Goal: Transaction & Acquisition: Purchase product/service

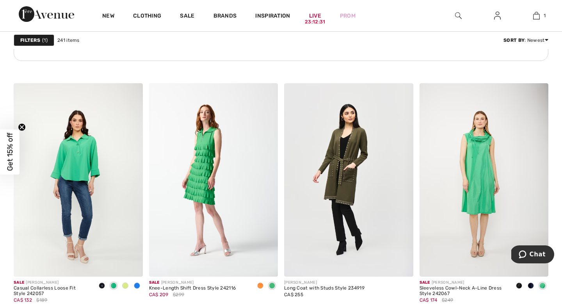
scroll to position [2900, 0]
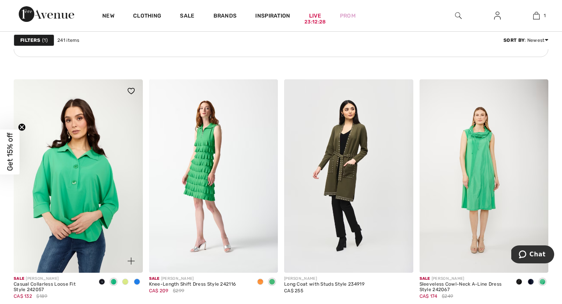
click at [84, 182] on img at bounding box center [78, 176] width 129 height 194
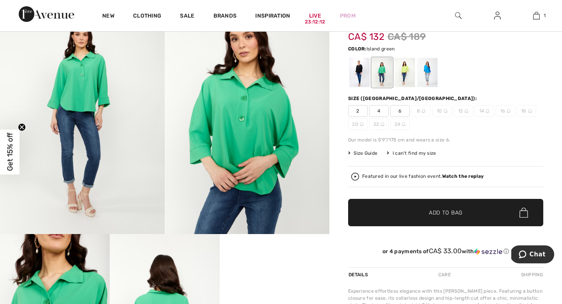
scroll to position [95, 0]
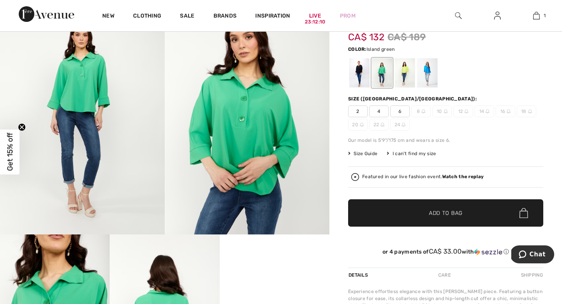
click at [89, 105] on img at bounding box center [82, 110] width 165 height 247
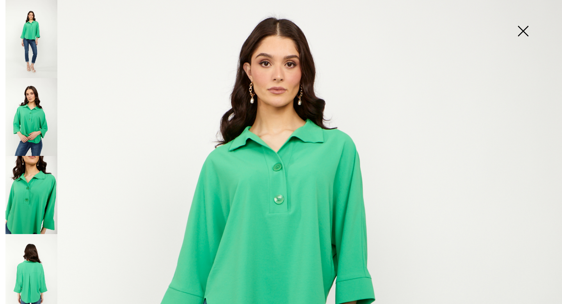
scroll to position [116, 0]
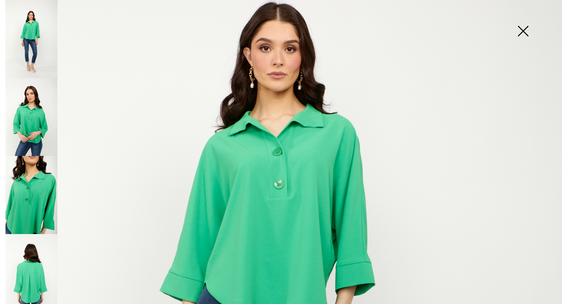
click at [242, 243] on img at bounding box center [281, 306] width 562 height 844
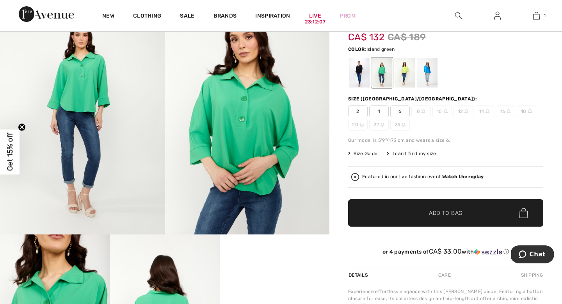
scroll to position [98, 0]
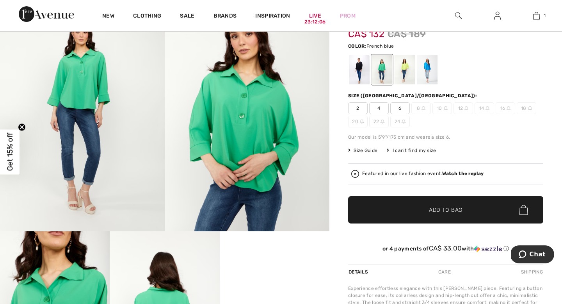
click at [427, 70] on div at bounding box center [428, 69] width 20 height 29
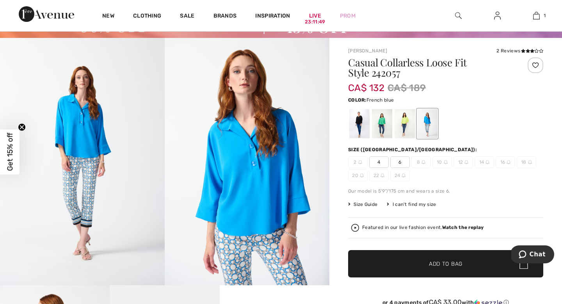
scroll to position [0, 0]
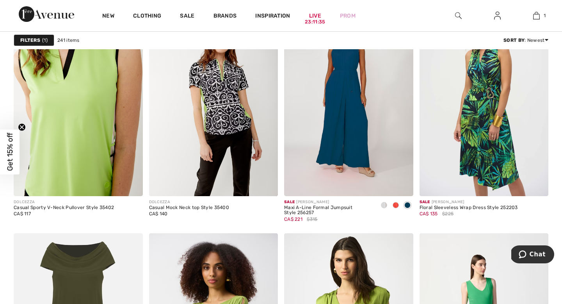
scroll to position [1361, 0]
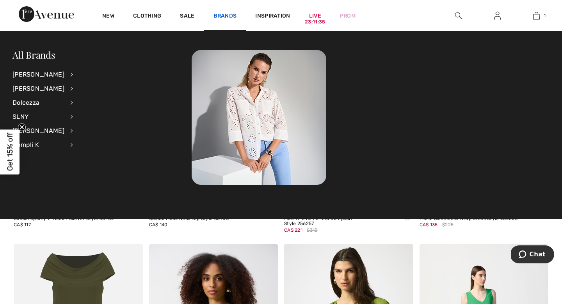
click at [221, 14] on link "Brands" at bounding box center [225, 16] width 23 height 8
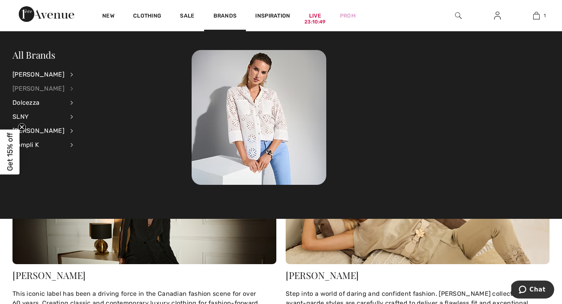
click at [34, 89] on div "[PERSON_NAME]" at bounding box center [38, 89] width 52 height 14
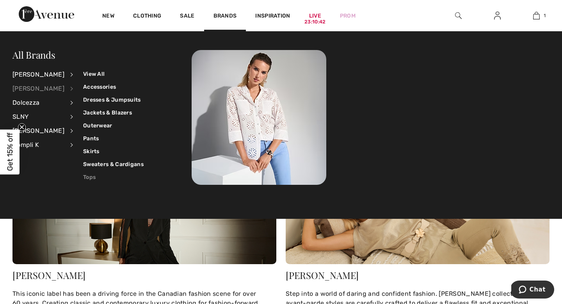
click at [87, 177] on link "Tops" at bounding box center [113, 177] width 61 height 13
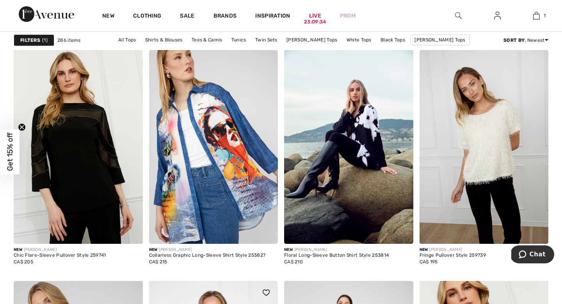
scroll to position [1113, 0]
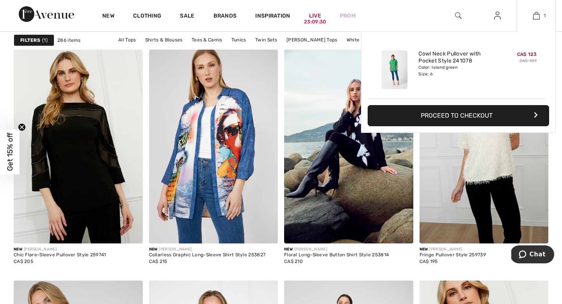
click at [536, 14] on img at bounding box center [537, 15] width 7 height 9
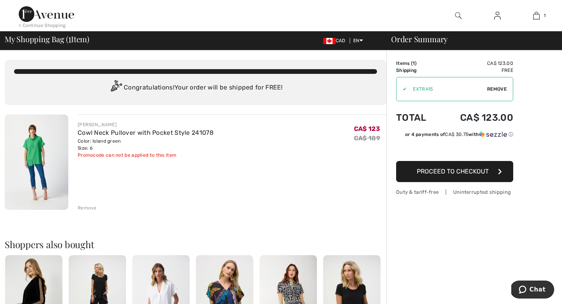
click at [459, 13] on img at bounding box center [458, 15] width 7 height 9
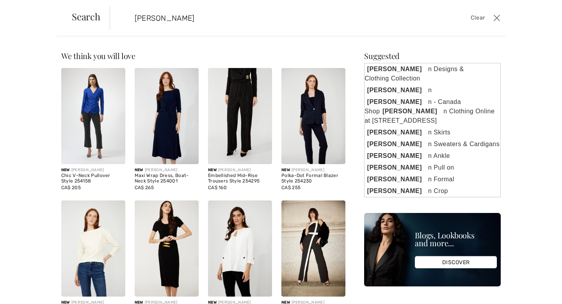
click at [184, 21] on input "[PERSON_NAME]" at bounding box center [265, 17] width 272 height 23
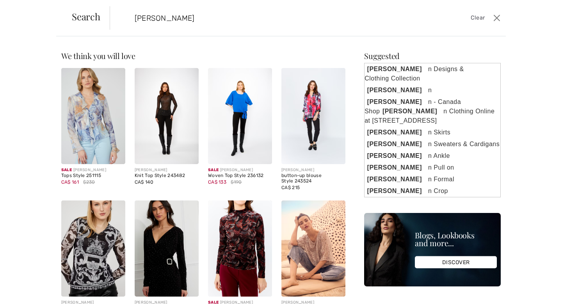
type input "frank lyma"
click at [221, 104] on img at bounding box center [240, 116] width 64 height 96
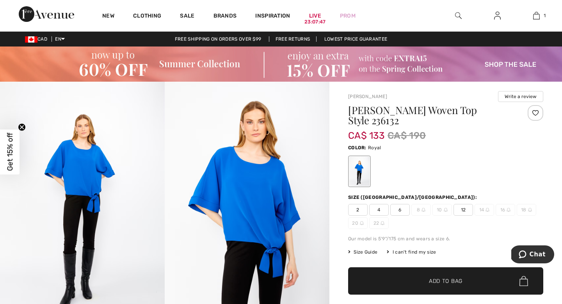
click at [360, 209] on span "2" at bounding box center [358, 210] width 20 height 12
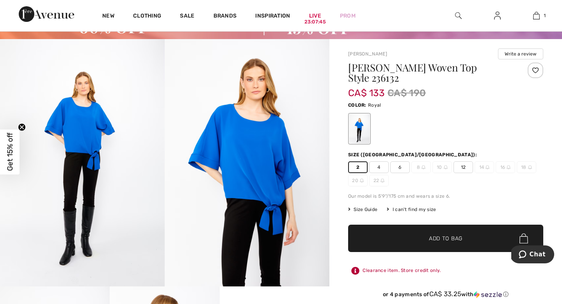
scroll to position [61, 0]
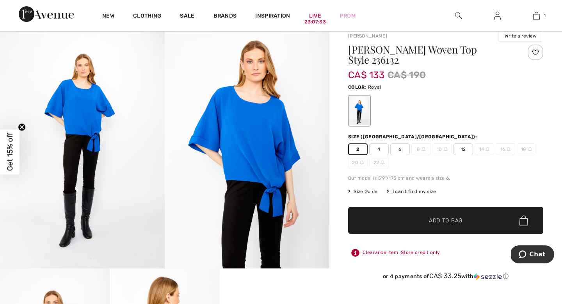
click at [419, 220] on span "✔ Added to Bag" at bounding box center [435, 220] width 48 height 8
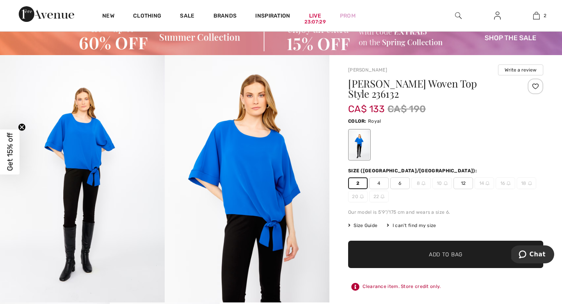
scroll to position [0, 0]
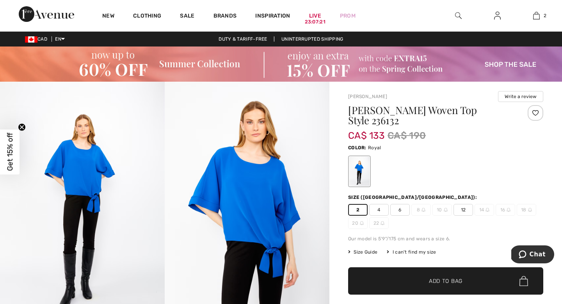
click at [458, 14] on img at bounding box center [458, 15] width 7 height 9
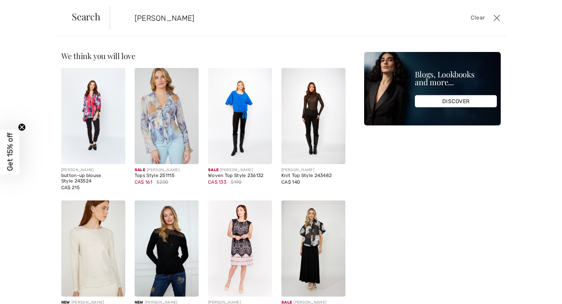
type input "frank lyman woven"
click at [495, 18] on button "Close" at bounding box center [497, 18] width 12 height 12
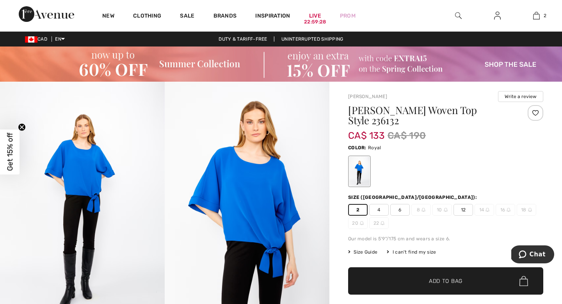
click at [379, 211] on span "4" at bounding box center [379, 210] width 20 height 12
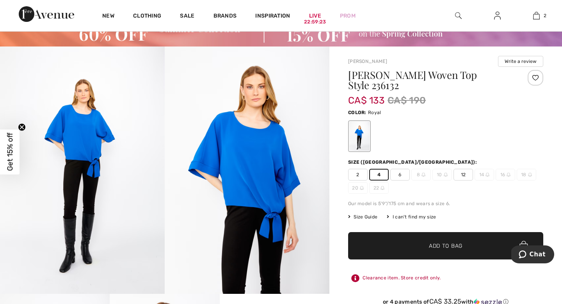
click at [416, 244] on span "✔ Added to Bag" at bounding box center [435, 246] width 48 height 8
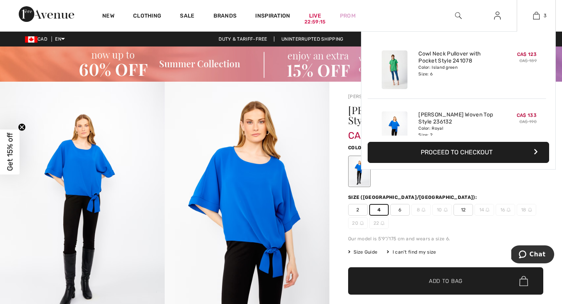
scroll to position [7, 0]
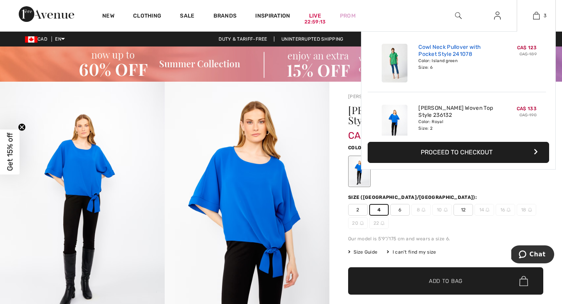
click at [438, 50] on link "Cowl Neck Pullover with Pocket Style 241078" at bounding box center [457, 51] width 77 height 14
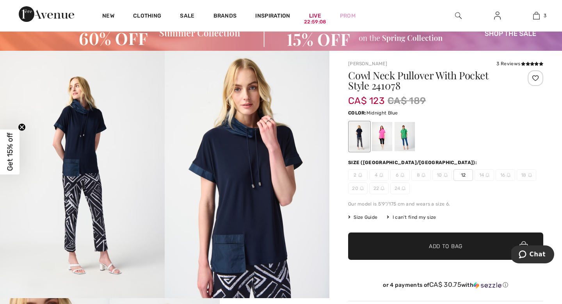
scroll to position [34, 0]
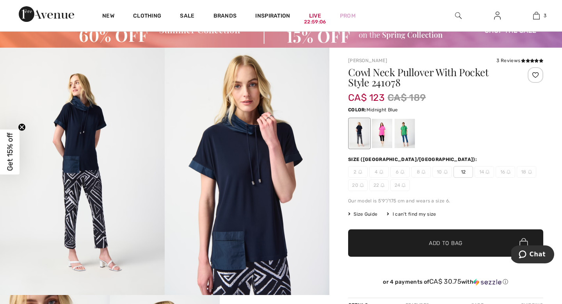
click at [422, 171] on img at bounding box center [424, 172] width 4 height 4
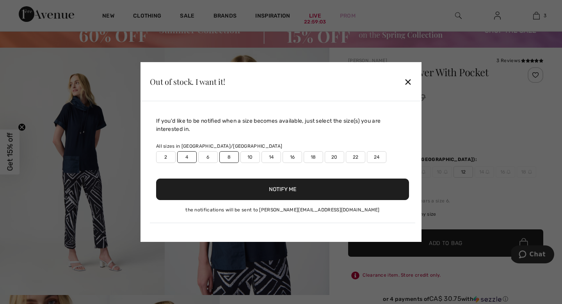
click at [229, 155] on label "8" at bounding box center [230, 157] width 20 height 12
click at [254, 192] on button "Notify Me" at bounding box center [282, 188] width 253 height 21
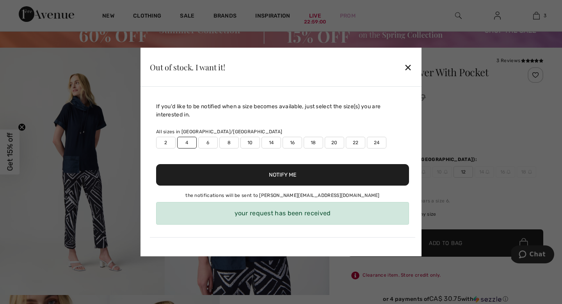
click at [270, 178] on button "Notify Me" at bounding box center [282, 174] width 253 height 21
click at [409, 66] on div "✕" at bounding box center [408, 67] width 8 height 16
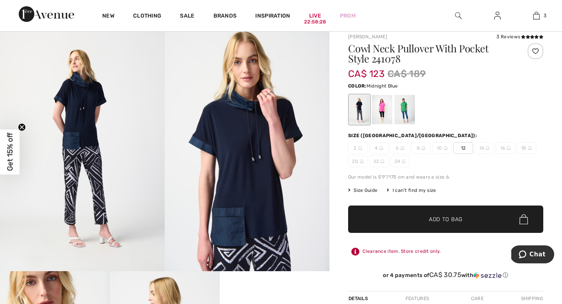
scroll to position [58, 0]
click at [356, 148] on span "2" at bounding box center [358, 148] width 20 height 12
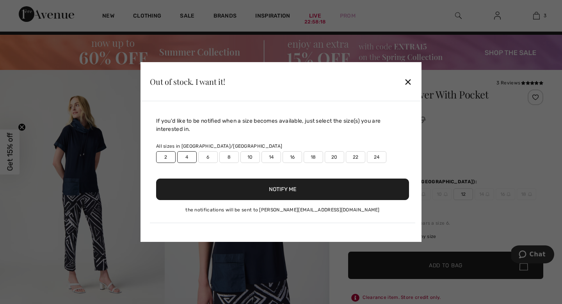
click at [406, 84] on div "✕" at bounding box center [408, 81] width 8 height 16
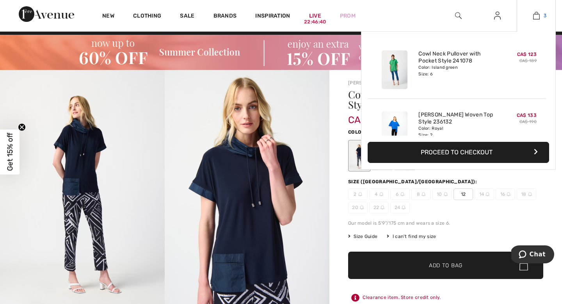
click at [535, 17] on img at bounding box center [537, 15] width 7 height 9
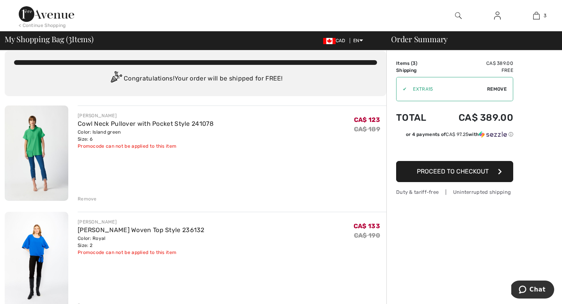
scroll to position [23, 0]
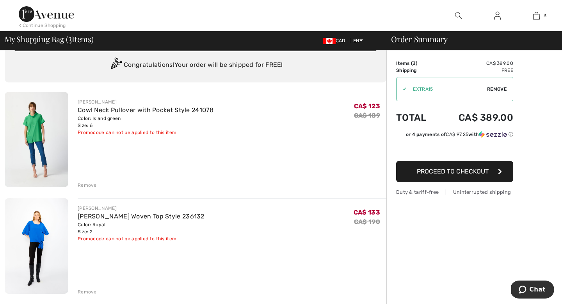
click at [90, 185] on div "Remove" at bounding box center [87, 185] width 19 height 7
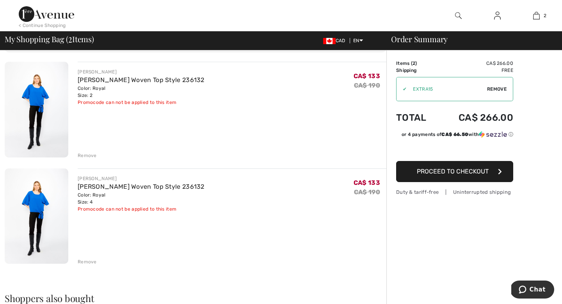
scroll to position [52, 0]
click at [86, 155] on div "Remove" at bounding box center [87, 155] width 19 height 7
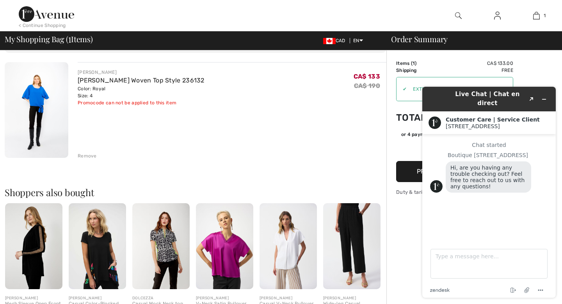
scroll to position [0, 0]
click at [328, 160] on div "[PERSON_NAME] [PERSON_NAME] Woven Top Style 236132 Color: Royal Size: 4 Final S…" at bounding box center [196, 268] width 382 height 412
click at [306, 124] on div "[PERSON_NAME] [PERSON_NAME] Woven Top Style 236132 Color: Royal Size: 4 Final S…" at bounding box center [232, 110] width 309 height 97
click at [271, 137] on div "[PERSON_NAME] [PERSON_NAME] Woven Top Style 236132 Color: Royal Size: 4 Final S…" at bounding box center [232, 110] width 309 height 97
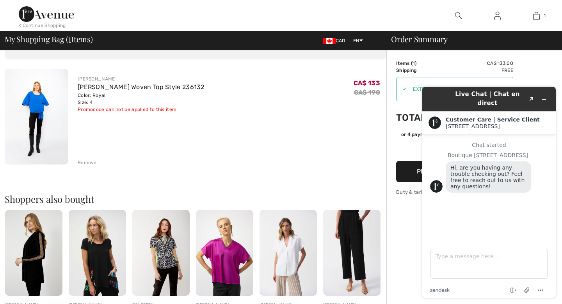
scroll to position [46, 0]
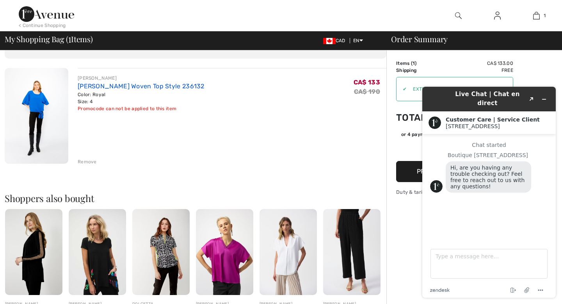
click at [133, 85] on link "[PERSON_NAME] Woven Top Style 236132" at bounding box center [141, 85] width 127 height 7
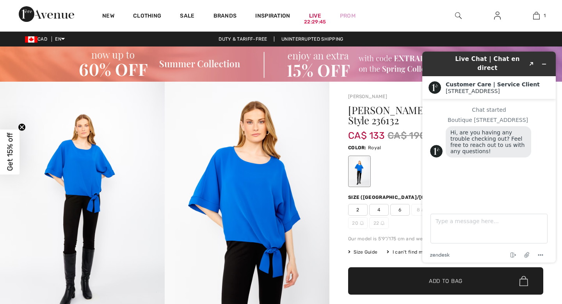
click at [355, 209] on span "2" at bounding box center [358, 210] width 20 height 12
click at [394, 280] on span "✔ Added to Bag Add to Bag" at bounding box center [445, 280] width 195 height 27
click at [547, 61] on icon "Minimize widget" at bounding box center [544, 63] width 5 height 5
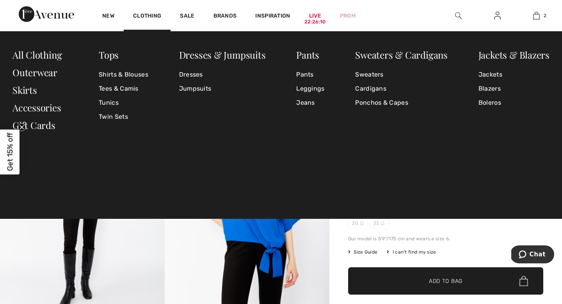
click at [162, 244] on img at bounding box center [82, 205] width 165 height 247
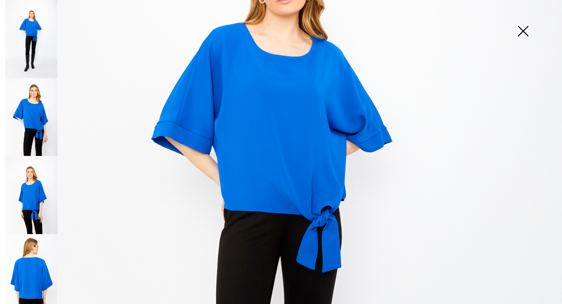
scroll to position [93, 0]
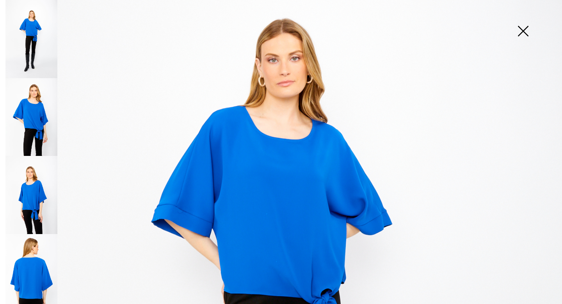
click at [521, 32] on img at bounding box center [523, 32] width 39 height 40
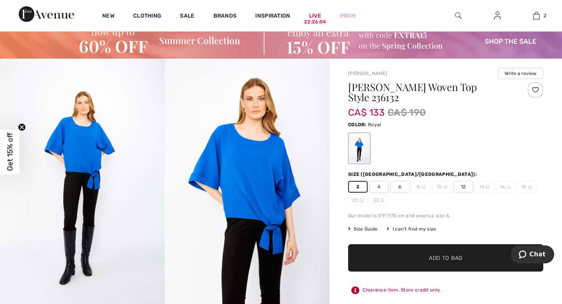
scroll to position [32, 0]
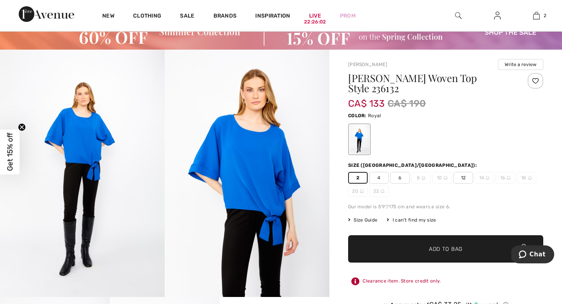
click at [436, 247] on span "Add to Bag" at bounding box center [446, 249] width 34 height 8
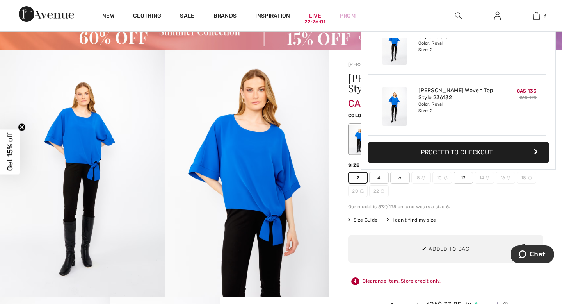
scroll to position [0, 0]
click at [453, 153] on button "Proceed to Checkout" at bounding box center [459, 152] width 182 height 21
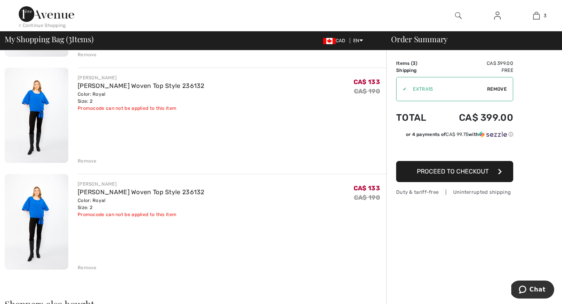
scroll to position [159, 0]
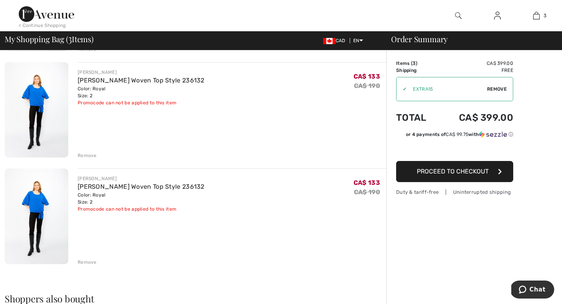
click at [87, 261] on div "Remove" at bounding box center [87, 262] width 19 height 7
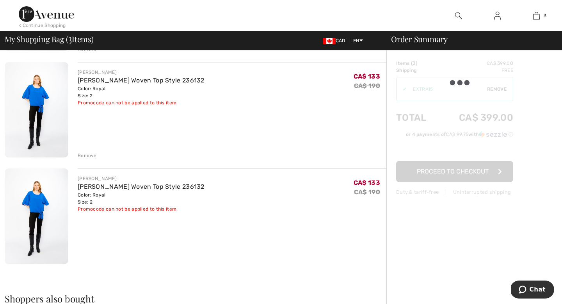
scroll to position [0, 0]
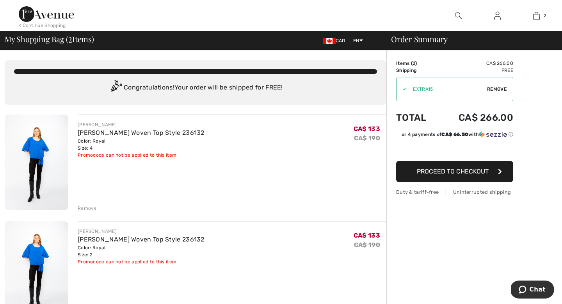
click at [84, 207] on div "Remove" at bounding box center [87, 208] width 19 height 7
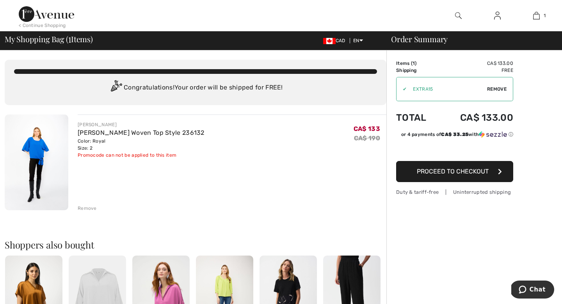
click at [435, 169] on span "Proceed to Checkout" at bounding box center [453, 171] width 72 height 7
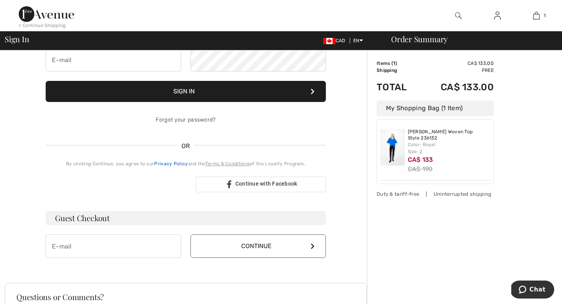
scroll to position [84, 0]
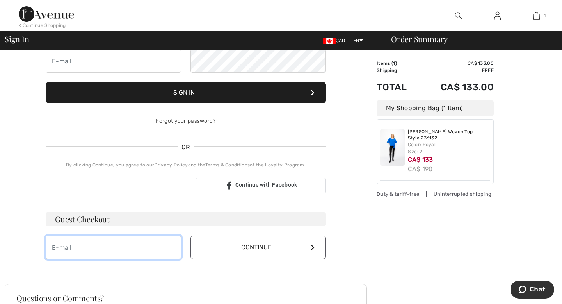
click at [124, 250] on input "email" at bounding box center [114, 247] width 136 height 23
type input "[PERSON_NAME][EMAIL_ADDRESS][DOMAIN_NAME]"
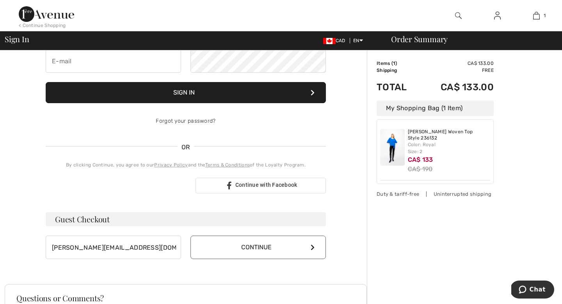
click at [270, 252] on button "Continue" at bounding box center [259, 247] width 136 height 23
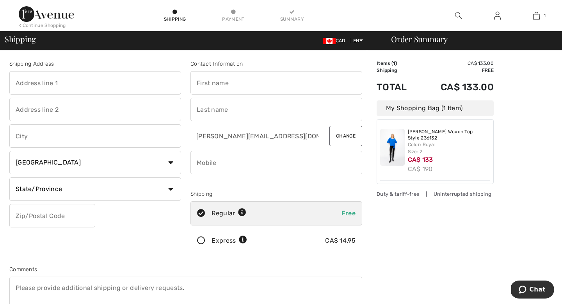
click at [106, 82] on input "text" at bounding box center [95, 82] width 172 height 23
type input "[STREET_ADDRESS]"
type input "Oakville"
select select "ON"
type input "L7R 1H8"
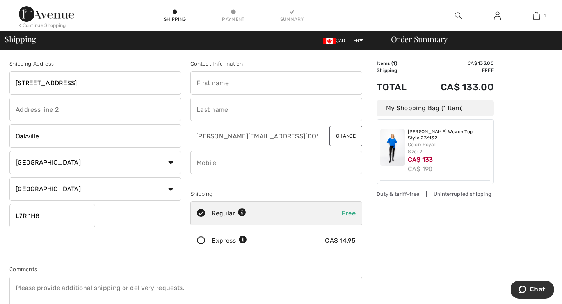
type input "[PERSON_NAME]"
type input "Cappellaro"
type input "2897952639"
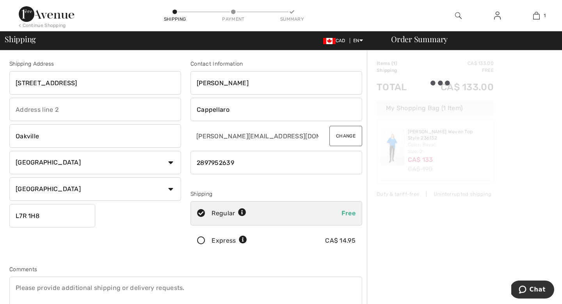
type input "L7R1H8"
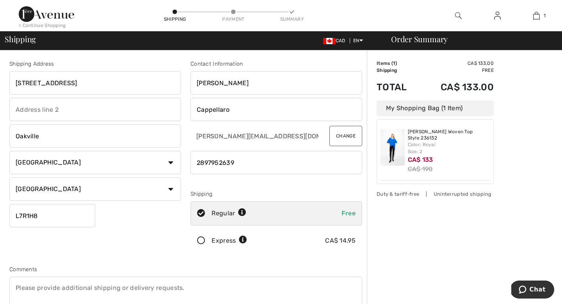
click at [63, 135] on input "Oakville" at bounding box center [95, 135] width 172 height 23
type input "O"
type input "[GEOGRAPHIC_DATA]"
click at [142, 235] on div "Shipping Address [STREET_ADDRESS] [GEOGRAPHIC_DATA] Country [GEOGRAPHIC_DATA] […" at bounding box center [95, 158] width 181 height 196
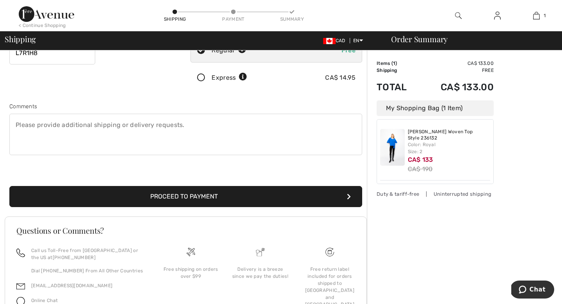
scroll to position [163, 0]
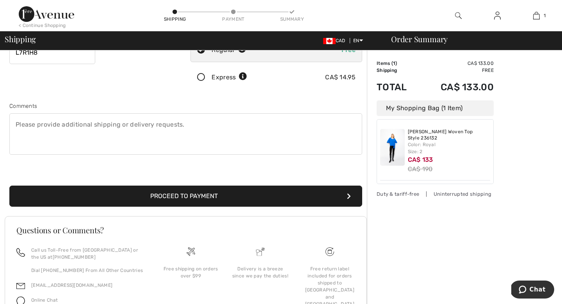
click at [212, 198] on button "Proceed to Payment" at bounding box center [185, 196] width 353 height 21
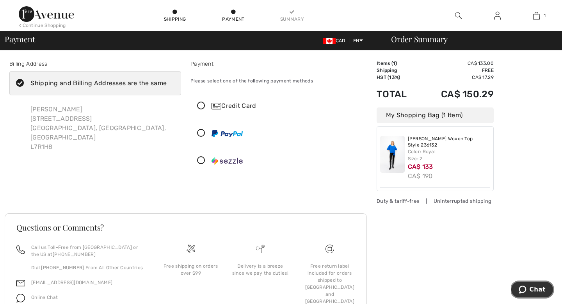
click at [535, 289] on span "Chat" at bounding box center [538, 289] width 16 height 7
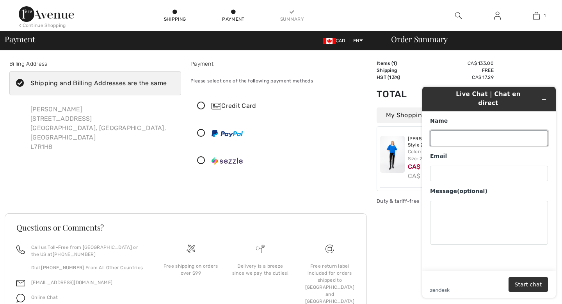
click at [476, 130] on input "Name" at bounding box center [489, 138] width 118 height 16
type input "[PERSON_NAME]"
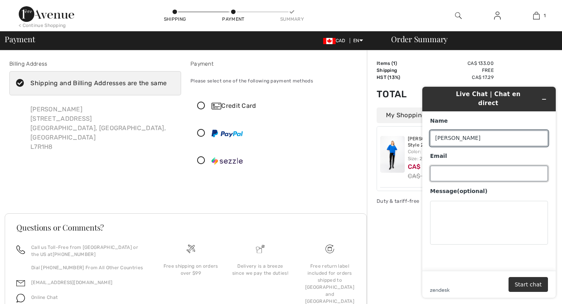
type input "[PERSON_NAME][EMAIL_ADDRESS][DOMAIN_NAME]"
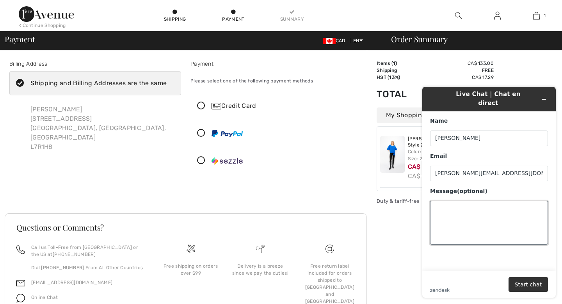
click at [474, 208] on textarea "Message (optional)" at bounding box center [489, 223] width 118 height 44
type textarea "i"
type textarea "why is there not a promo for this item?"
click at [534, 284] on button "Start chat" at bounding box center [528, 284] width 39 height 15
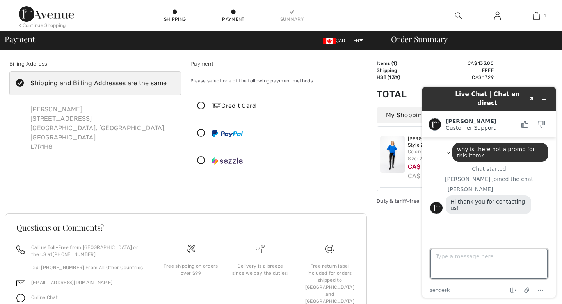
click at [496, 259] on textarea "Type a message here..." at bounding box center [489, 264] width 117 height 30
type textarea "p"
type textarea "promo?"
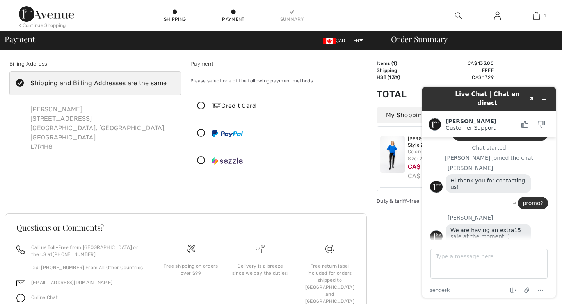
click at [418, 64] on td "Items ( 1 )" at bounding box center [398, 63] width 43 height 7
click at [450, 260] on textarea "Type a message here..." at bounding box center [489, 264] width 117 height 30
type textarea "s"
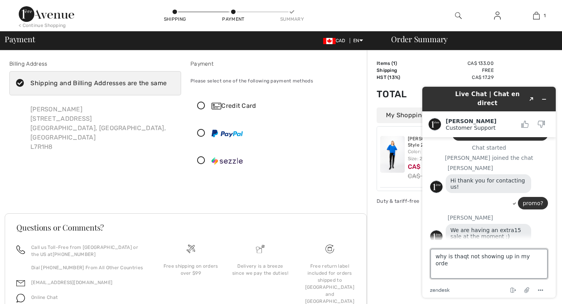
type textarea "why is thaqt not showing up in my order"
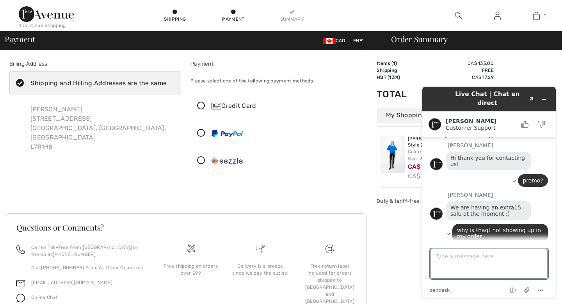
click at [258, 191] on div "Proceed to Summary Complete Your Order with PayPal Proceed to Summary Complete …" at bounding box center [186, 194] width 362 height 19
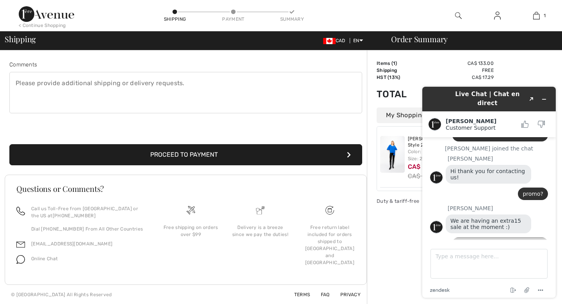
scroll to position [46, 0]
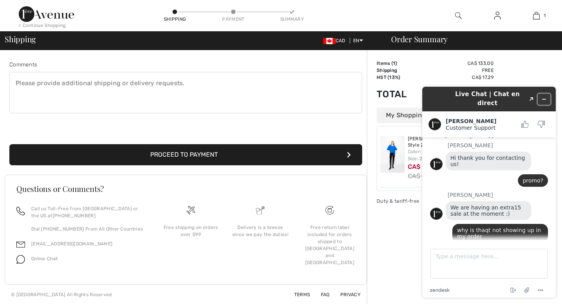
click at [547, 96] on icon "Minimize widget" at bounding box center [544, 98] width 5 height 5
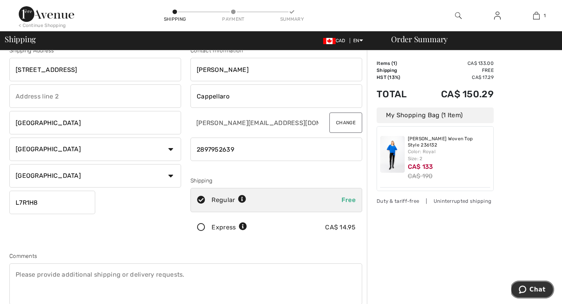
scroll to position [0, 0]
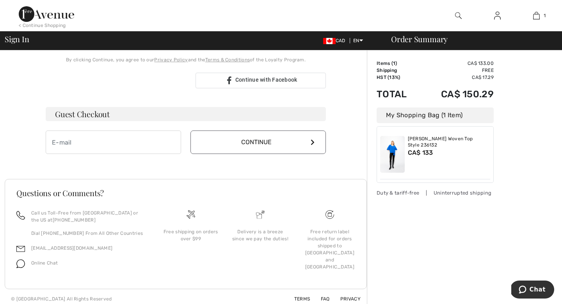
scroll to position [194, 0]
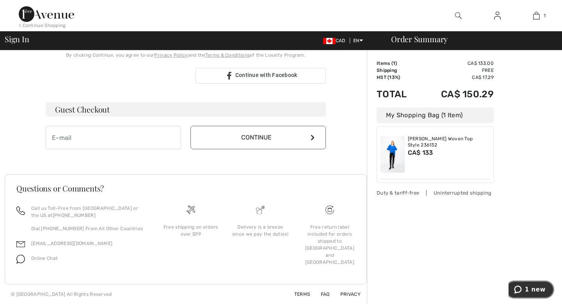
click at [537, 289] on span "1 new" at bounding box center [535, 289] width 21 height 7
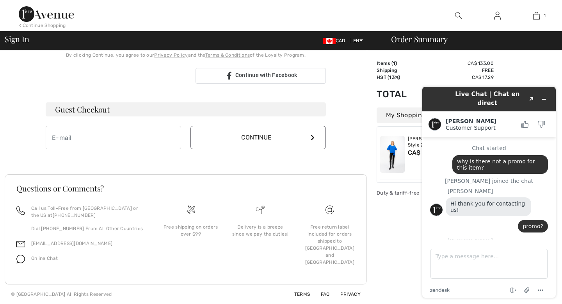
scroll to position [79, 0]
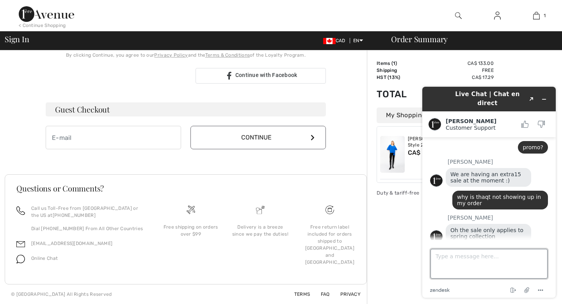
click at [501, 258] on textarea "Type a message here..." at bounding box center [489, 264] width 117 height 30
type textarea "f"
click at [544, 99] on icon "Minimize widget" at bounding box center [545, 99] width 4 height 0
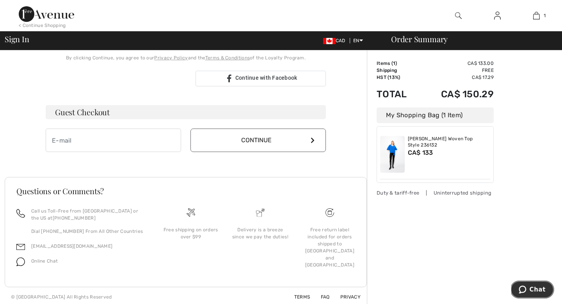
scroll to position [194, 0]
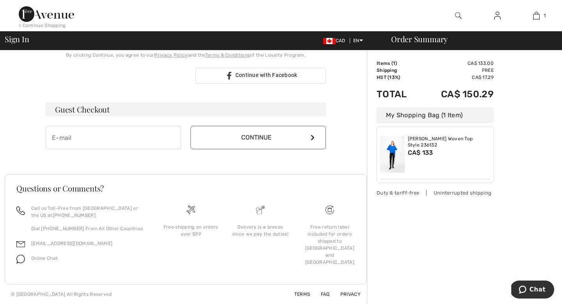
click at [414, 116] on div "My Shopping Bag (1 Item)" at bounding box center [435, 115] width 117 height 16
click at [154, 145] on input "email" at bounding box center [114, 137] width 136 height 23
type input "amanda.cappellaro@gmail.com"
click at [270, 134] on button "Continue" at bounding box center [259, 137] width 136 height 23
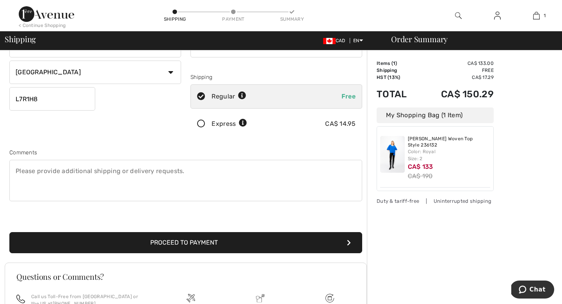
scroll to position [120, 0]
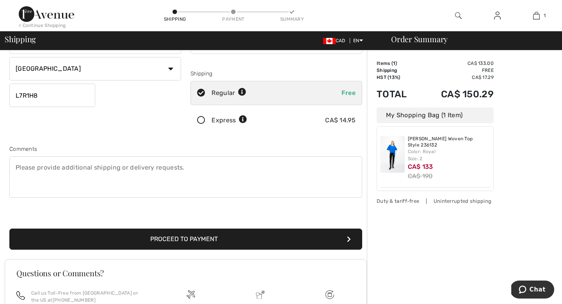
click at [172, 239] on button "Proceed to Payment" at bounding box center [185, 238] width 353 height 21
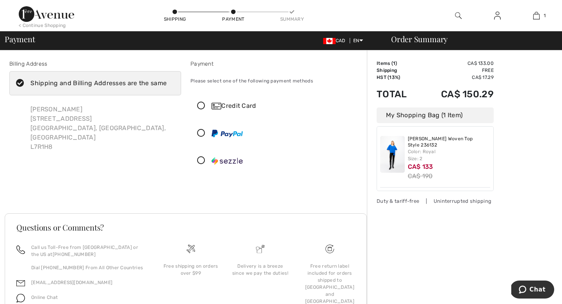
click at [199, 104] on icon at bounding box center [201, 106] width 21 height 8
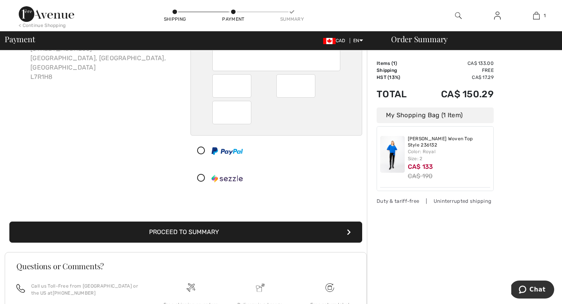
scroll to position [74, 0]
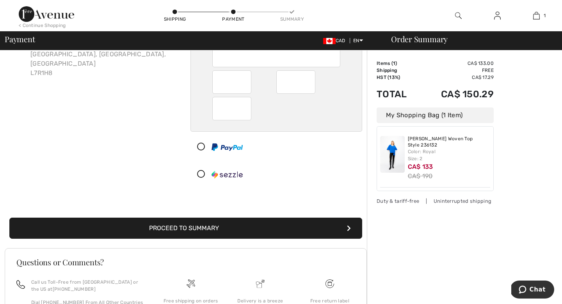
click at [180, 227] on button "Proceed to Summary" at bounding box center [185, 228] width 353 height 21
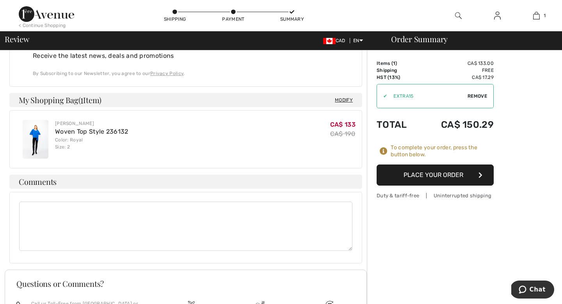
scroll to position [379, 0]
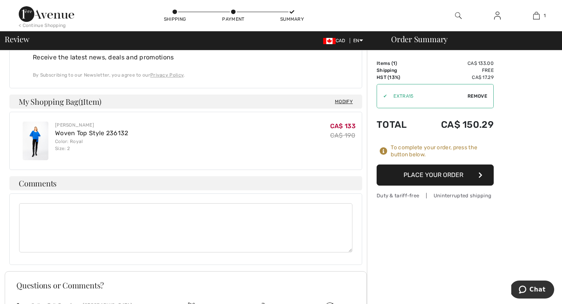
click at [435, 173] on button "Place Your Order" at bounding box center [435, 174] width 117 height 21
